Goal: Find specific page/section: Find specific page/section

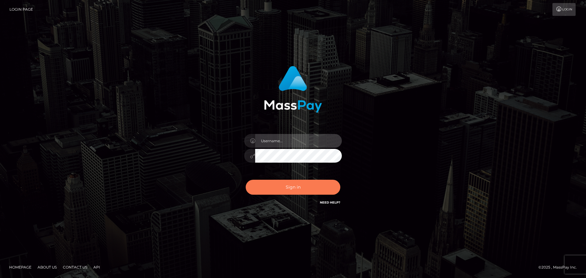
type input "Jennifer"
click at [295, 183] on button "Sign in" at bounding box center [293, 187] width 95 height 15
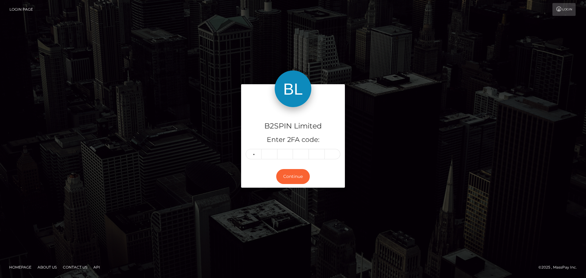
type input "7"
type input "0"
type input "9"
type input "0"
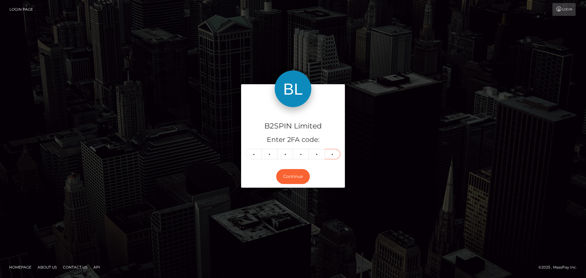
type input "2"
click at [308, 277] on footer "Homepage About Us Contact Us API © 2025 , MassPay Inc." at bounding box center [293, 267] width 586 height 21
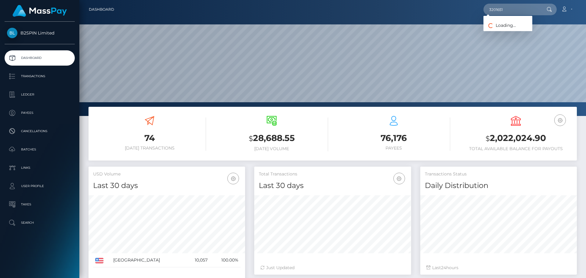
scroll to position [108, 157]
click at [521, 12] on input "3201651" at bounding box center [512, 10] width 57 height 12
paste input "1787284875"
type input "1787284875"
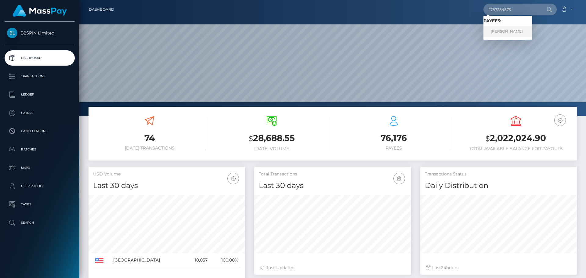
click at [522, 28] on link "PATRICIA RAMIREZ RODRIGUEZ" at bounding box center [508, 31] width 49 height 11
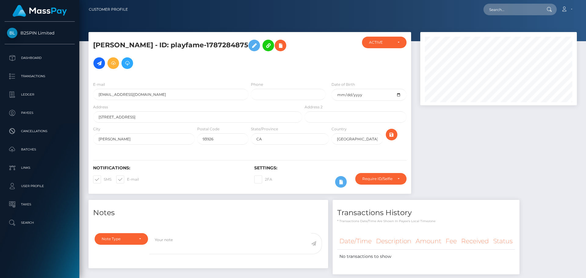
scroll to position [73, 157]
click at [466, 122] on div at bounding box center [499, 116] width 166 height 168
